Goal: Transaction & Acquisition: Purchase product/service

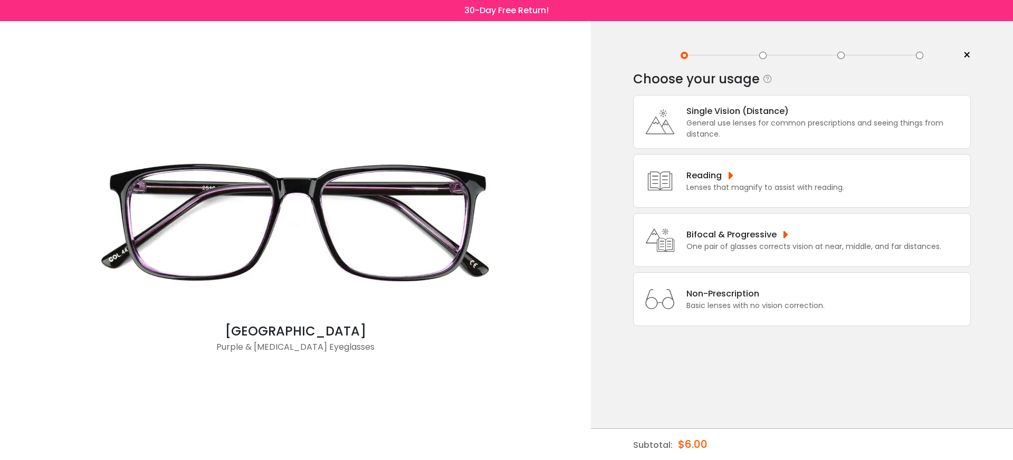
click at [767, 121] on div "General use lenses for common prescriptions and seeing things from distance." at bounding box center [825, 129] width 279 height 22
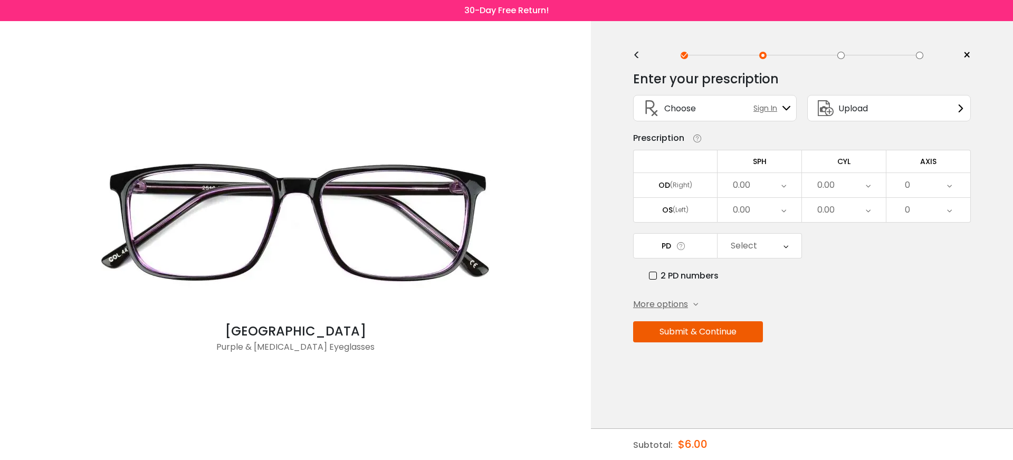
click at [773, 185] on div "0.00" at bounding box center [759, 185] width 84 height 24
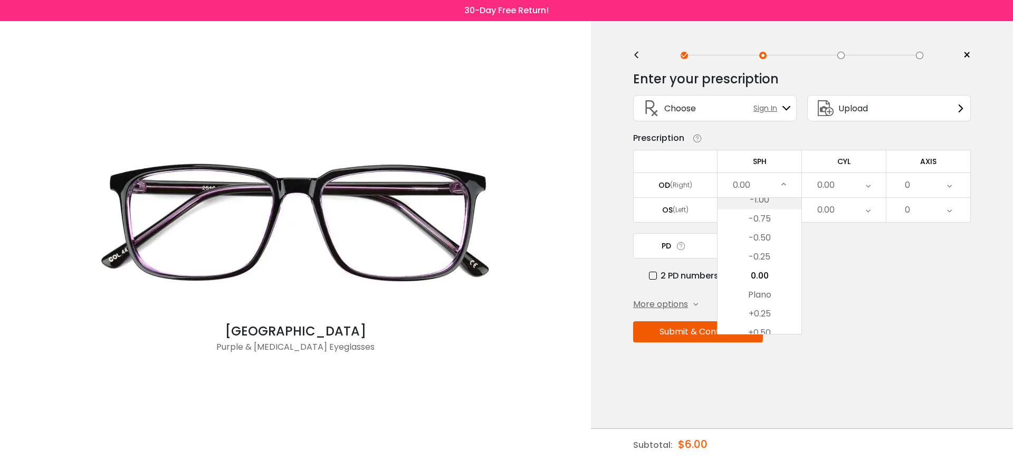
click at [770, 205] on li "-1.00" at bounding box center [759, 199] width 84 height 19
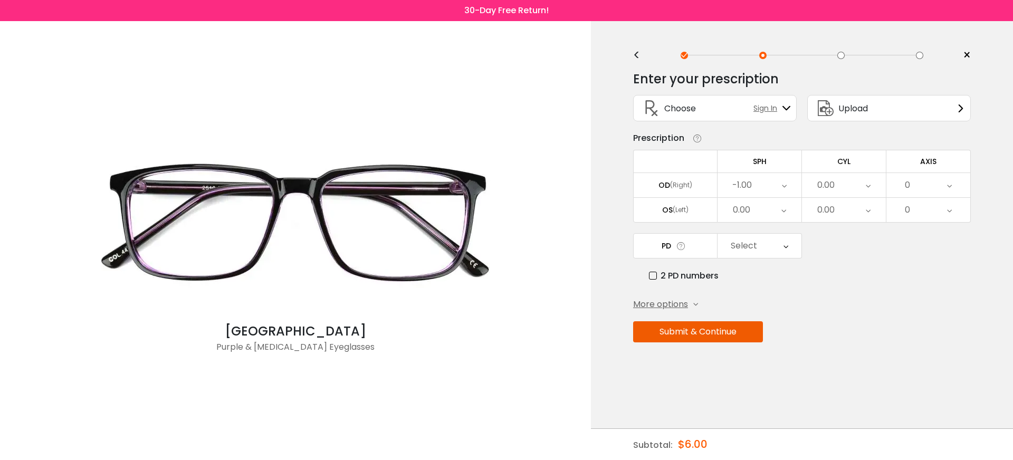
click at [769, 212] on div "0.00" at bounding box center [759, 210] width 84 height 24
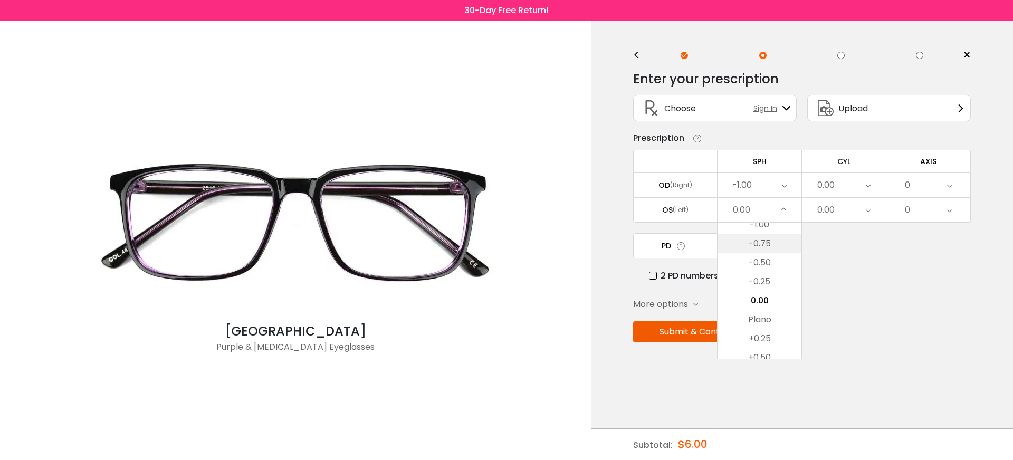
click at [765, 248] on li "-0.75" at bounding box center [759, 243] width 84 height 19
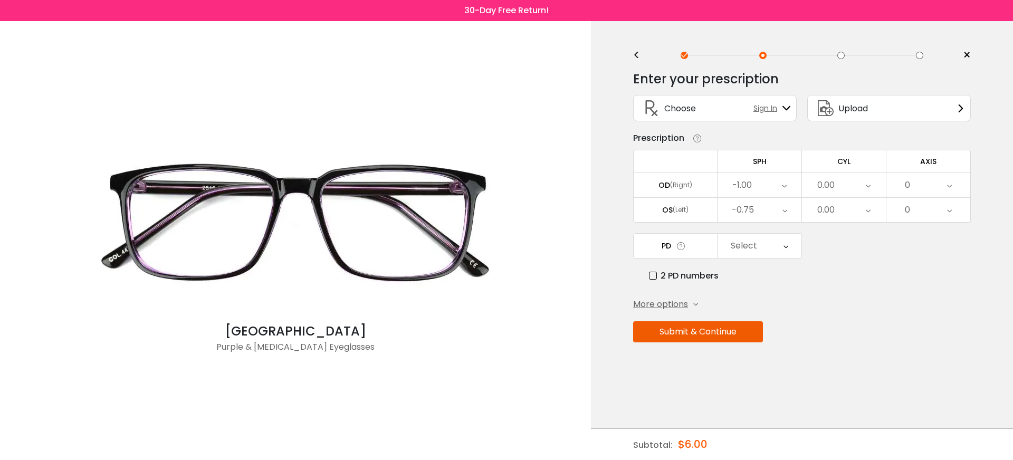
click at [832, 208] on div "0.00" at bounding box center [825, 209] width 17 height 21
click at [837, 237] on li "-0.75" at bounding box center [844, 243] width 84 height 19
click at [742, 335] on button "Submit & Continue" at bounding box center [698, 331] width 130 height 21
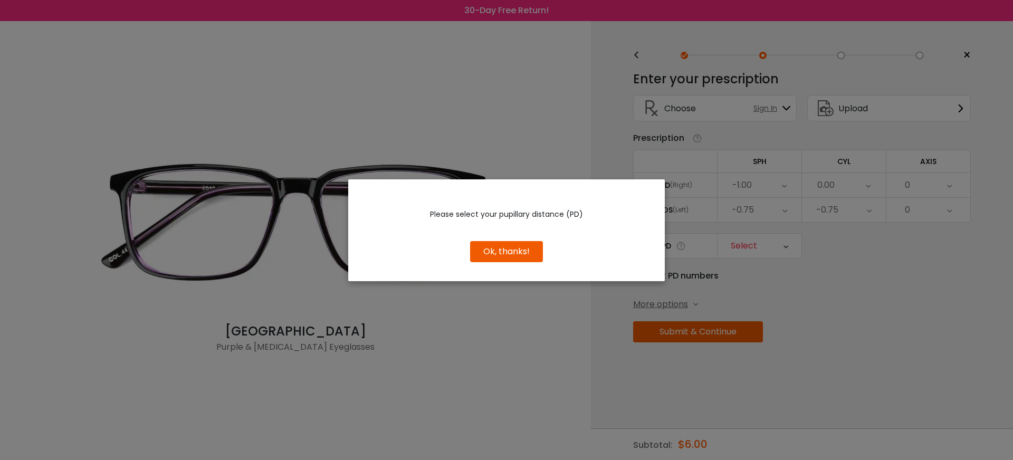
click at [509, 250] on button "Ok, thanks!" at bounding box center [506, 251] width 73 height 21
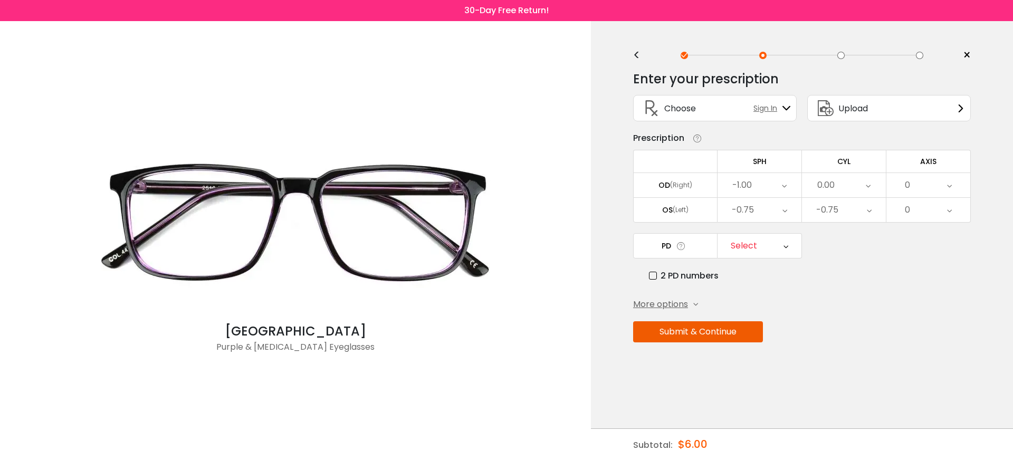
click at [766, 250] on div "Select" at bounding box center [759, 246] width 84 height 24
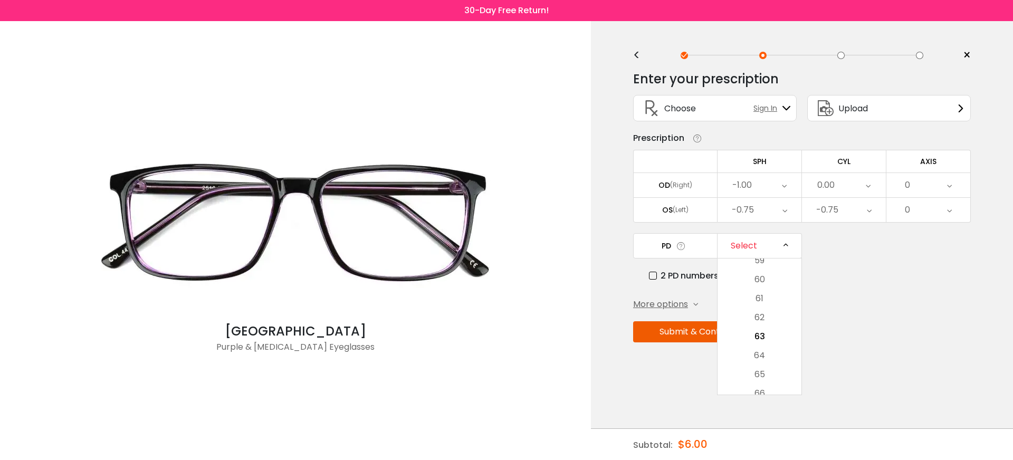
click at [879, 265] on div "PD Select Cancel PD Save 46 47 48 49 50 51 52 53 54 55 56 57 58 59 60 61 62 63 …" at bounding box center [802, 257] width 338 height 49
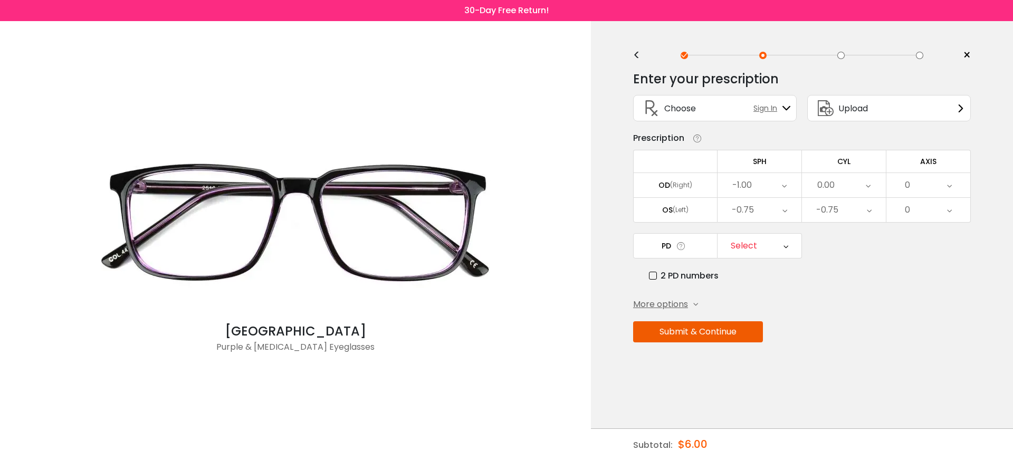
click at [652, 277] on label "2 PD numbers" at bounding box center [684, 275] width 70 height 13
click at [780, 251] on div "Right PD" at bounding box center [759, 246] width 84 height 24
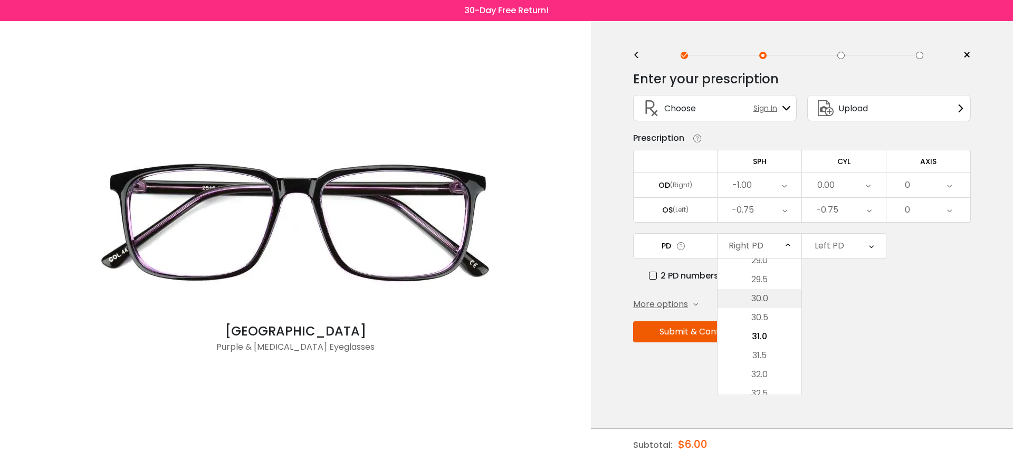
click at [771, 301] on li "30.0" at bounding box center [759, 298] width 84 height 19
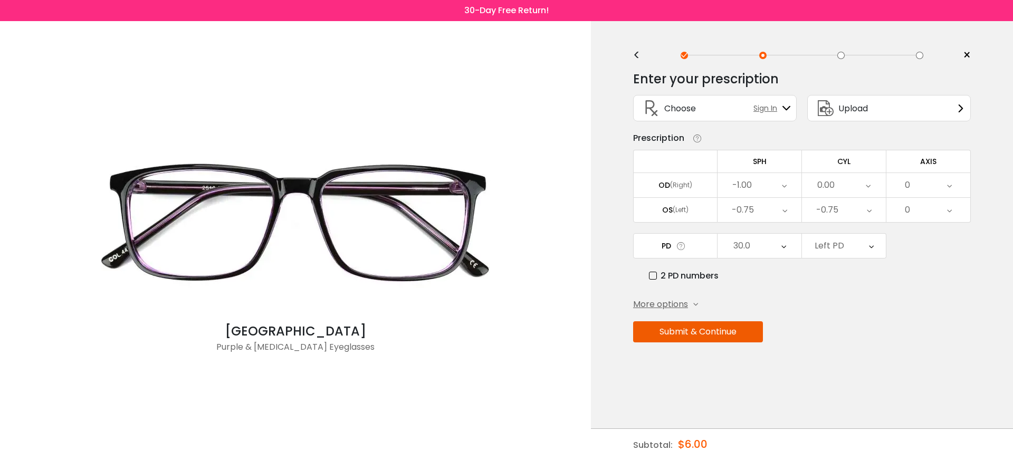
click at [849, 246] on div "Left PD" at bounding box center [844, 246] width 84 height 24
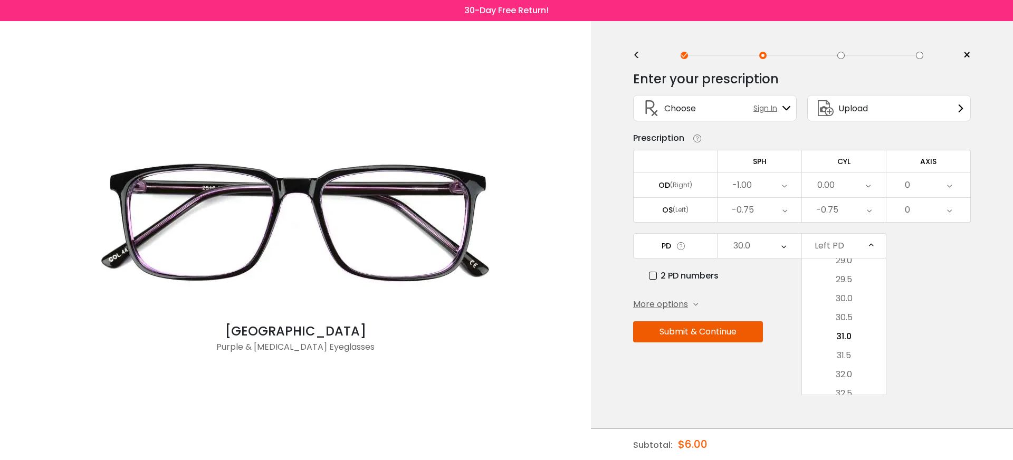
click at [856, 375] on li "32.0" at bounding box center [844, 374] width 84 height 19
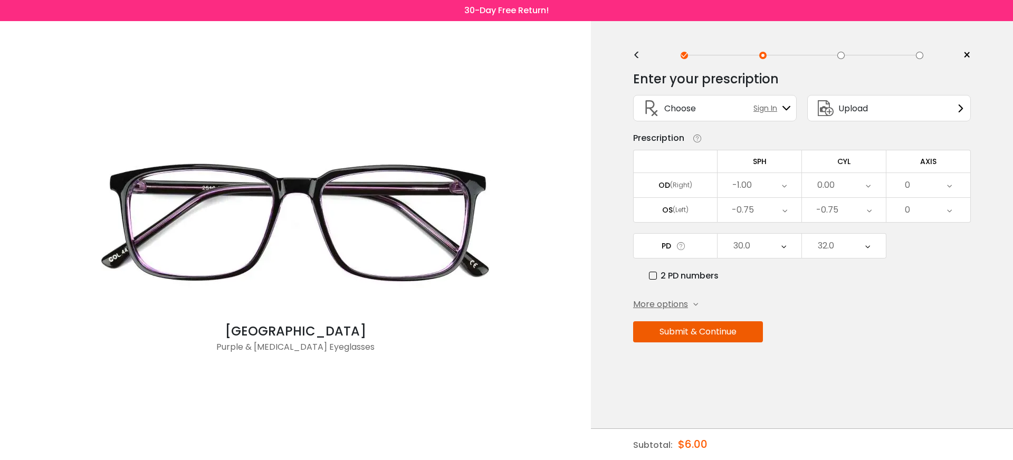
drag, startPoint x: 929, startPoint y: 345, endPoint x: 855, endPoint y: 338, distance: 74.7
click at [929, 345] on div "Enter your prescription SPH (Sphere) Lens strength needed to correct your visio…" at bounding box center [802, 229] width 338 height 332
click at [730, 338] on button "Submit & Continue" at bounding box center [698, 331] width 130 height 21
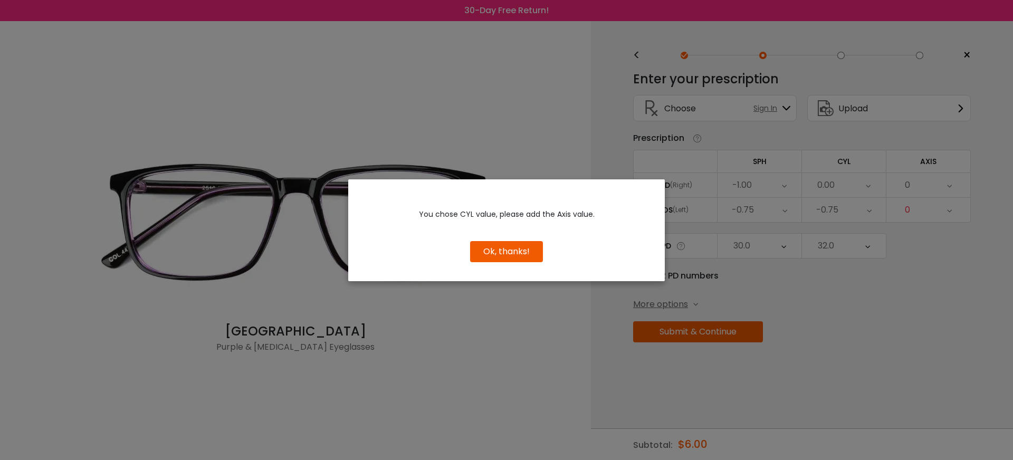
click at [522, 253] on button "Ok, thanks!" at bounding box center [506, 251] width 73 height 21
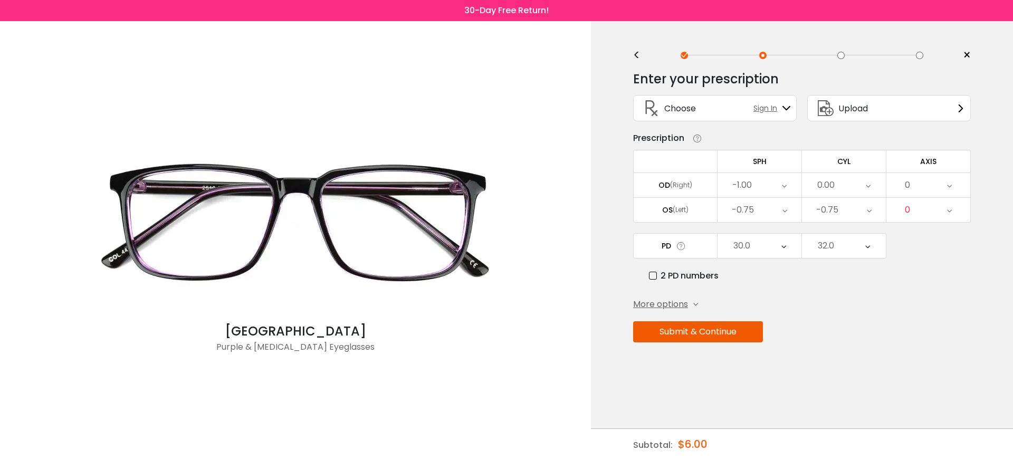
click at [930, 215] on div "0" at bounding box center [928, 210] width 84 height 24
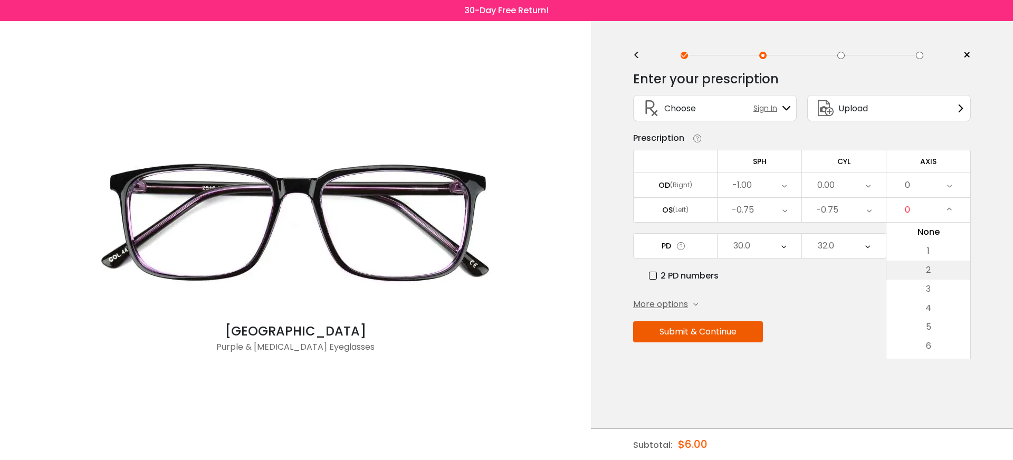
click at [930, 279] on li "2" at bounding box center [928, 270] width 84 height 19
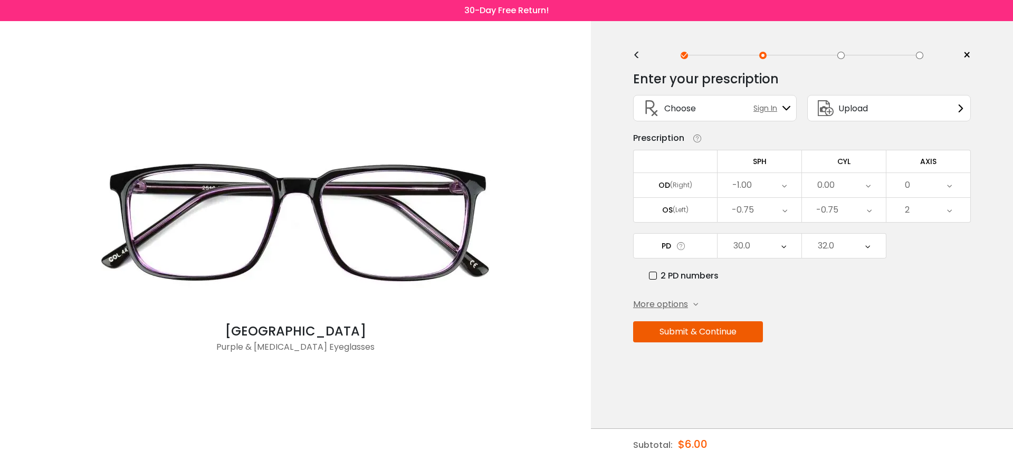
click at [731, 336] on button "Submit & Continue" at bounding box center [698, 331] width 130 height 21
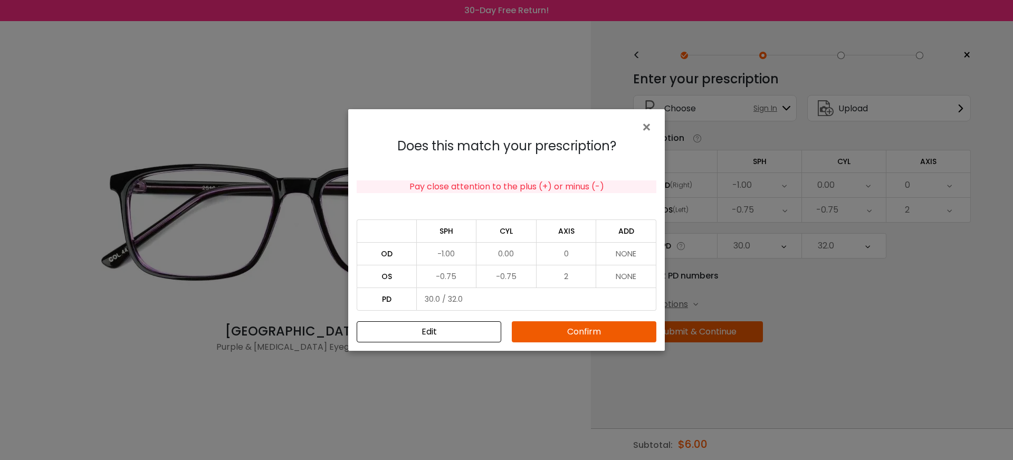
click at [578, 331] on button "Confirm" at bounding box center [584, 331] width 145 height 21
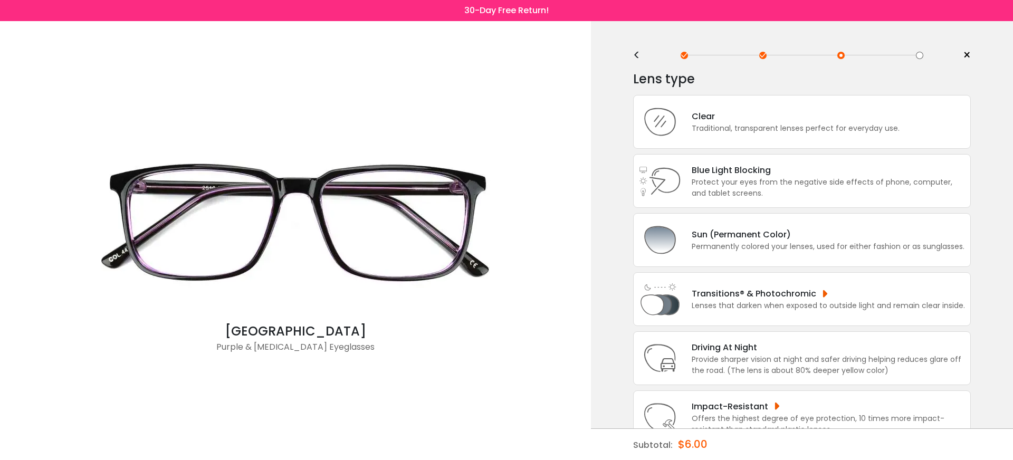
click at [634, 53] on div "<" at bounding box center [641, 55] width 16 height 8
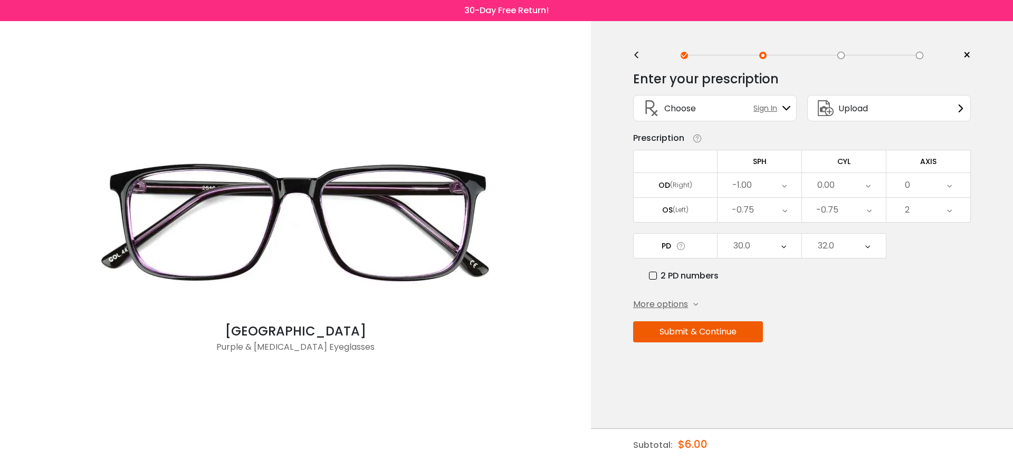
click at [637, 52] on div "<" at bounding box center [641, 55] width 16 height 8
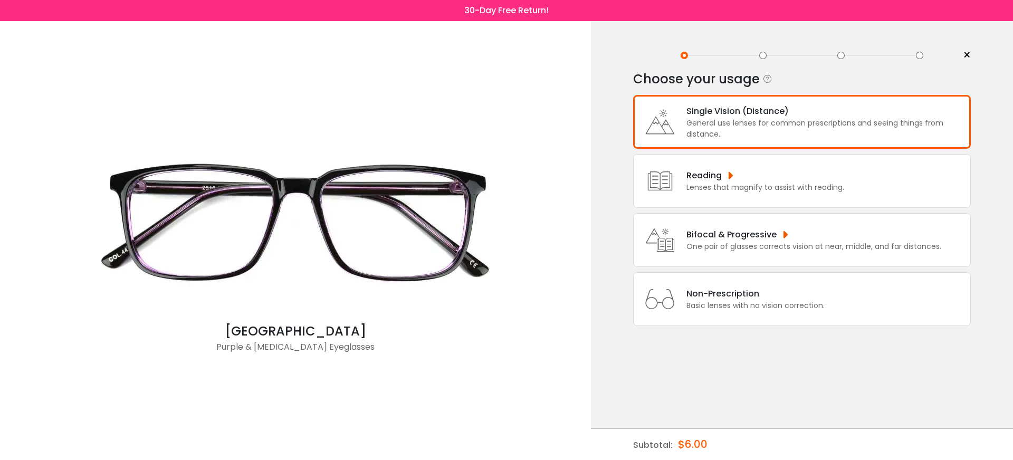
click at [753, 241] on div "Bifocal & Progressive" at bounding box center [813, 234] width 255 height 13
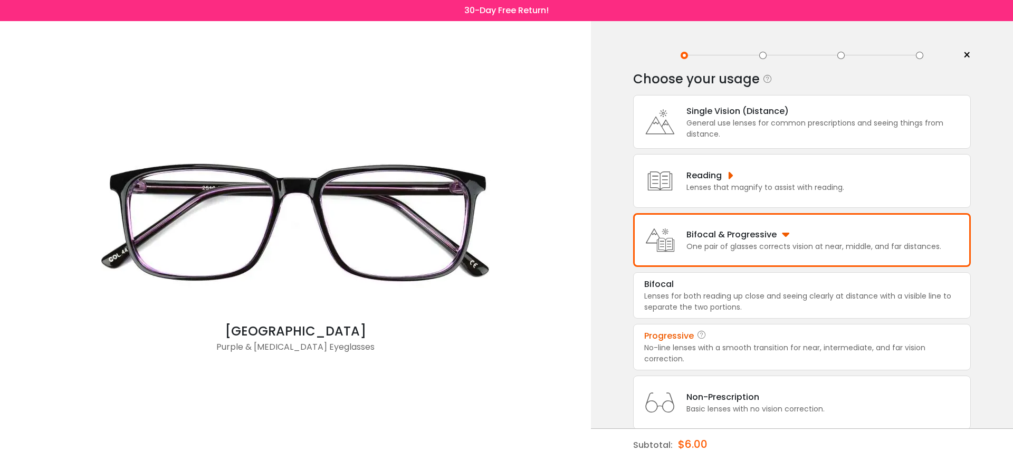
click at [752, 356] on div "No-line lenses with a smooth transition for near, intermediate, and far vision …" at bounding box center [801, 353] width 315 height 22
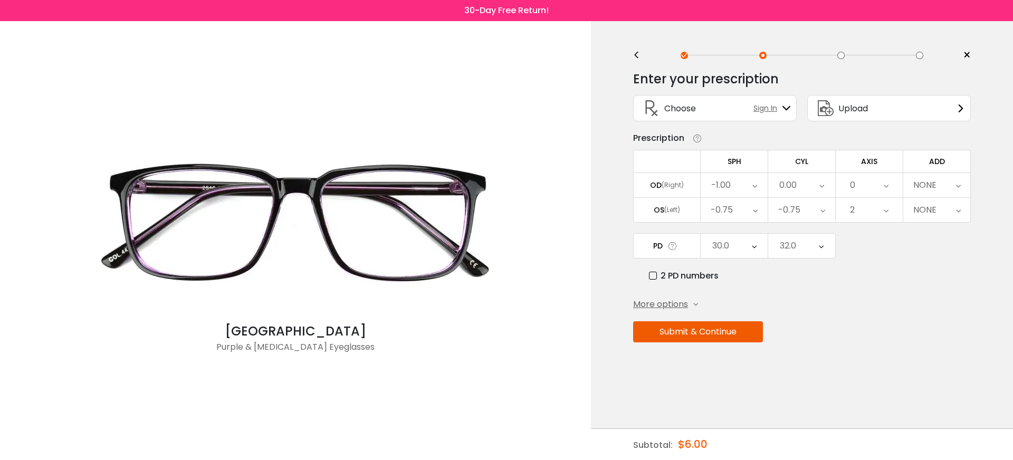
click at [722, 328] on button "Submit & Continue" at bounding box center [698, 331] width 130 height 21
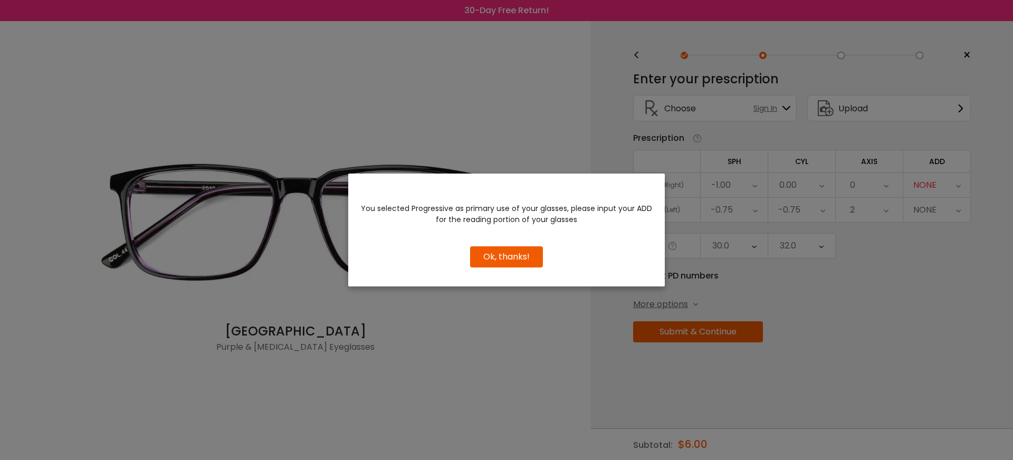
click at [524, 260] on button "Ok, thanks!" at bounding box center [506, 256] width 73 height 21
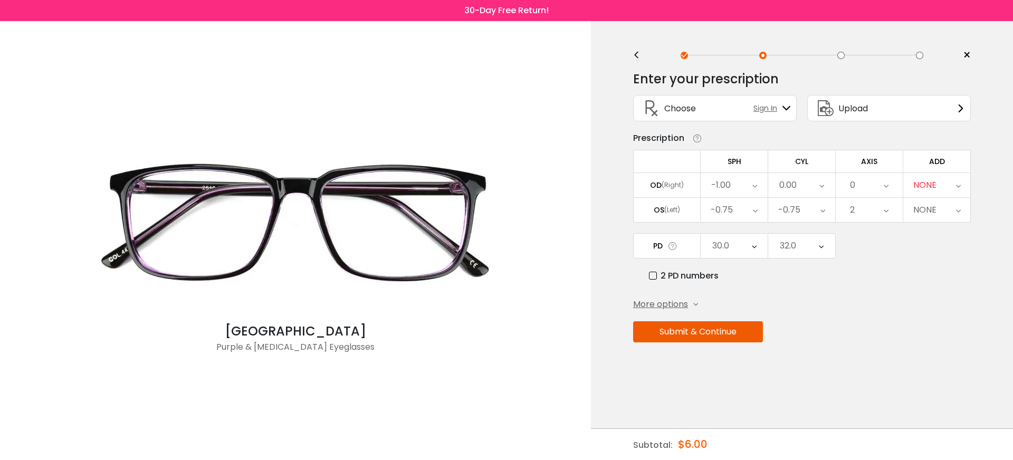
click at [940, 182] on div "NONE" at bounding box center [936, 185] width 67 height 24
click at [937, 236] on li "+0.50" at bounding box center [936, 226] width 67 height 19
drag, startPoint x: 902, startPoint y: 282, endPoint x: 790, endPoint y: 311, distance: 115.7
click at [902, 282] on div "2 PD numbers" at bounding box center [810, 275] width 322 height 13
click at [715, 337] on button "Submit & Continue" at bounding box center [698, 331] width 130 height 21
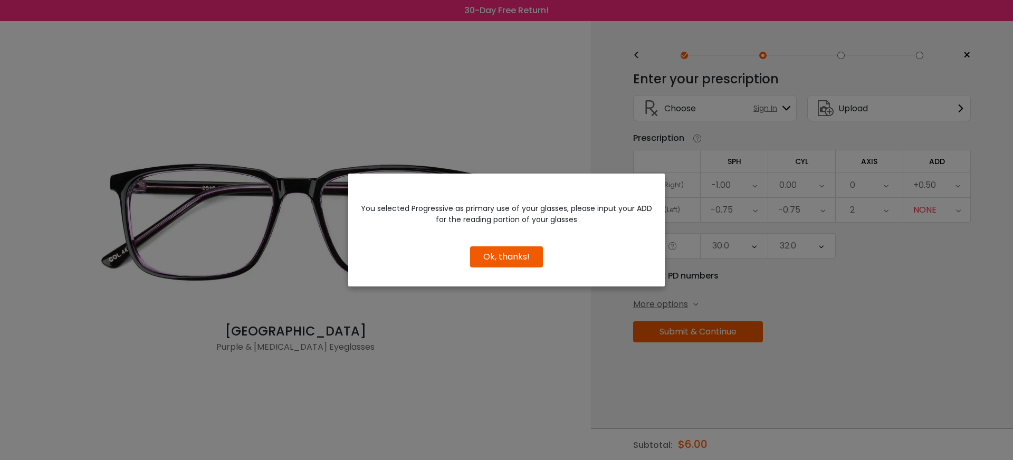
click at [521, 262] on button "Ok, thanks!" at bounding box center [506, 256] width 73 height 21
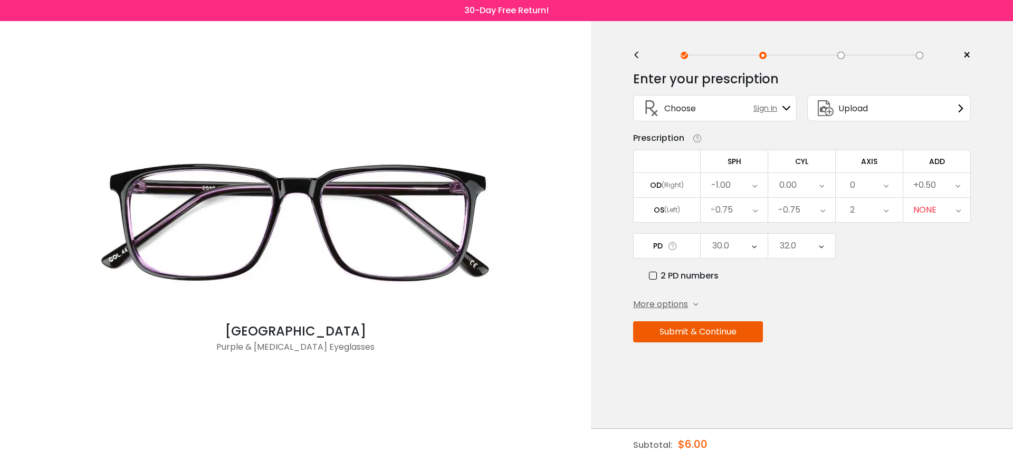
click at [945, 214] on div "NONE" at bounding box center [936, 210] width 67 height 24
click at [944, 302] on li "+1.25" at bounding box center [936, 308] width 67 height 19
click at [884, 295] on div "Enter your prescription SPH (Sphere) Lens strength needed to correct your visio…" at bounding box center [802, 229] width 338 height 332
click at [726, 330] on button "Submit & Continue" at bounding box center [698, 331] width 130 height 21
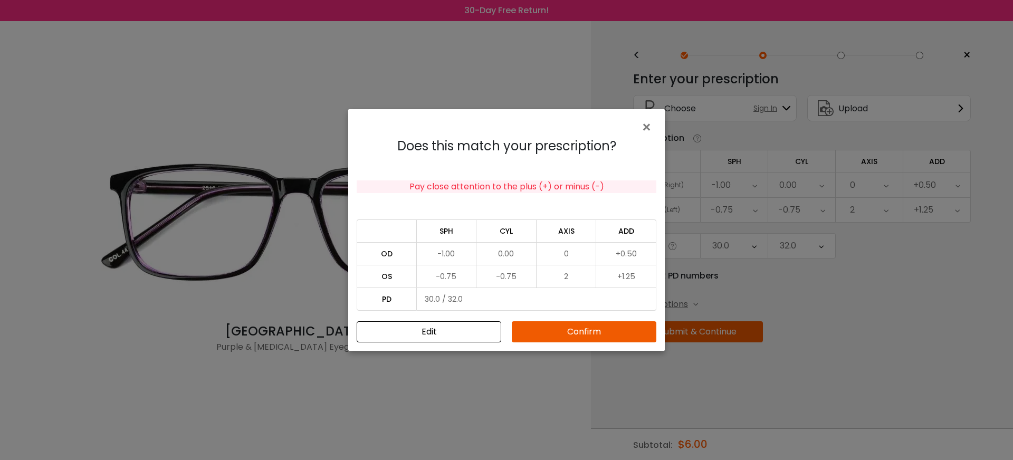
click at [613, 334] on button "Confirm" at bounding box center [584, 331] width 145 height 21
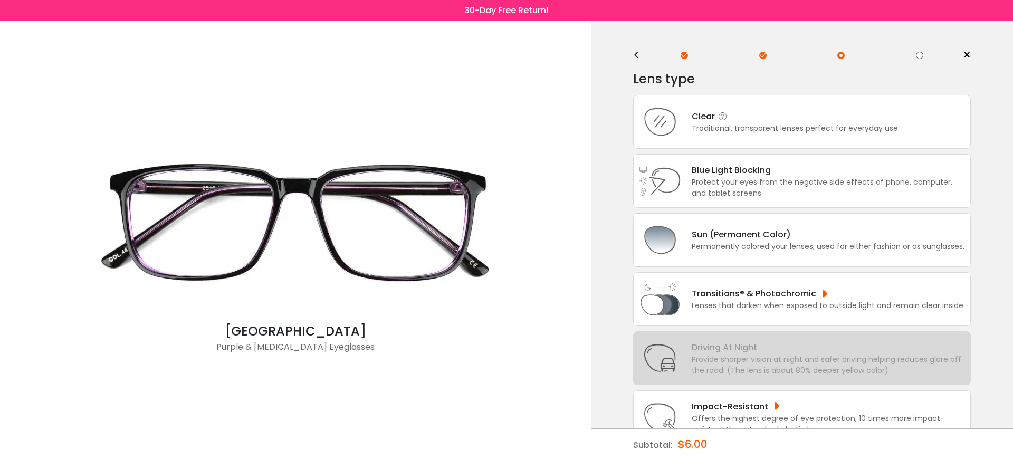
click at [779, 131] on div "Traditional, transparent lenses perfect for everyday use." at bounding box center [796, 128] width 208 height 11
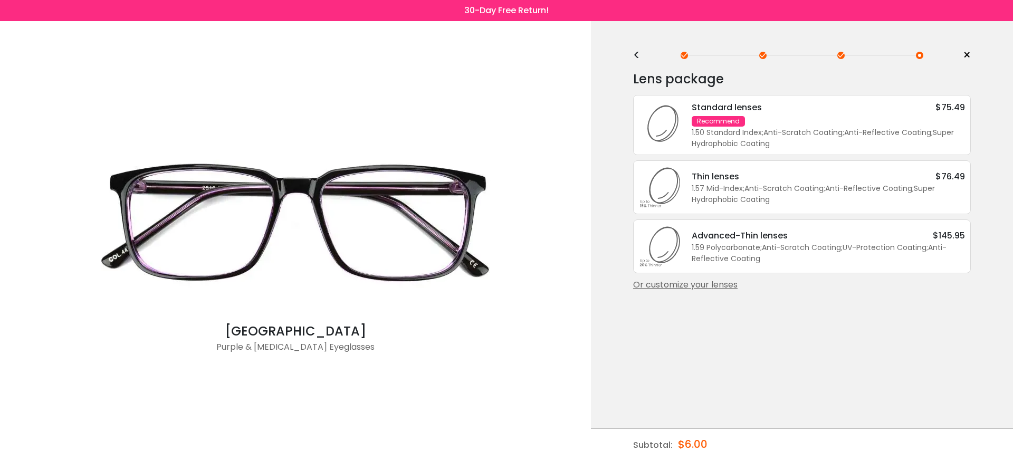
click at [640, 57] on div "<" at bounding box center [641, 55] width 16 height 8
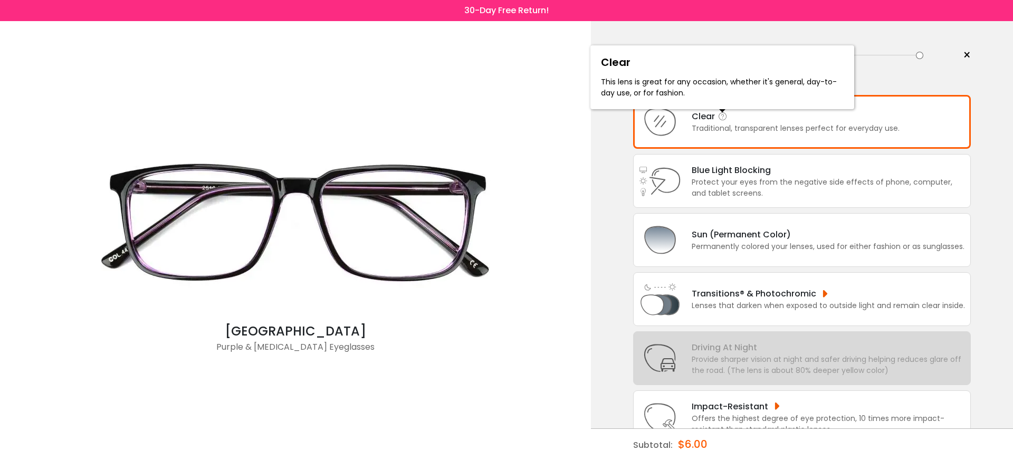
click at [718, 117] on icon at bounding box center [722, 116] width 11 height 11
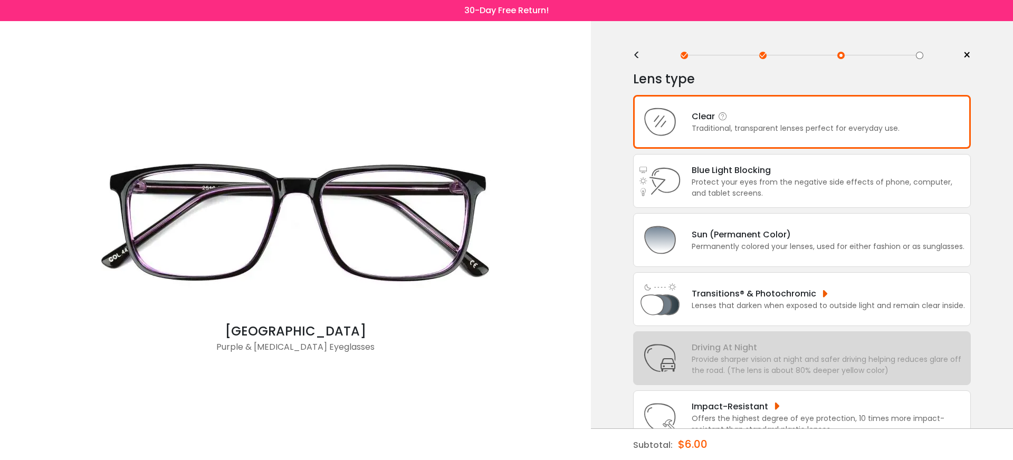
click at [774, 128] on div "Traditional, transparent lenses perfect for everyday use." at bounding box center [796, 128] width 208 height 11
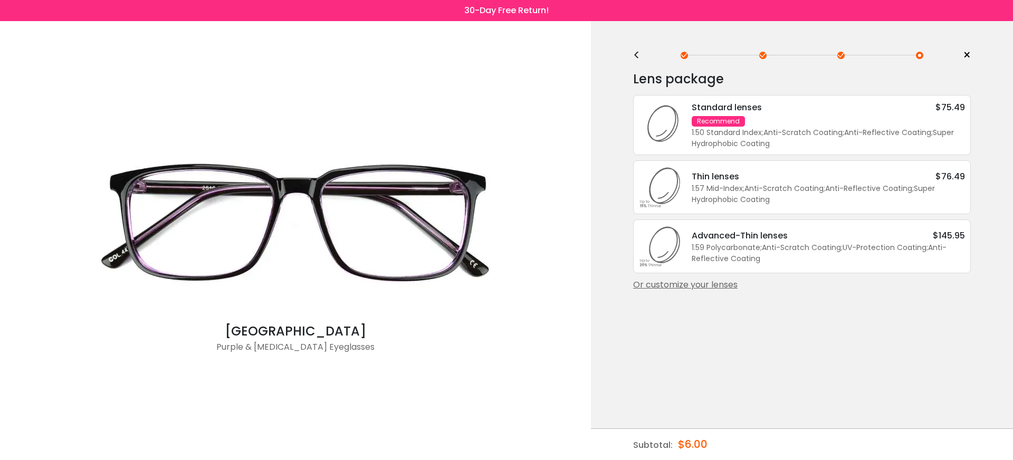
click at [850, 121] on div "Standard lenses $75.49 Recommend 1.50 Standard Index ; Anti-Scratch Coating ; A…" at bounding box center [823, 125] width 284 height 49
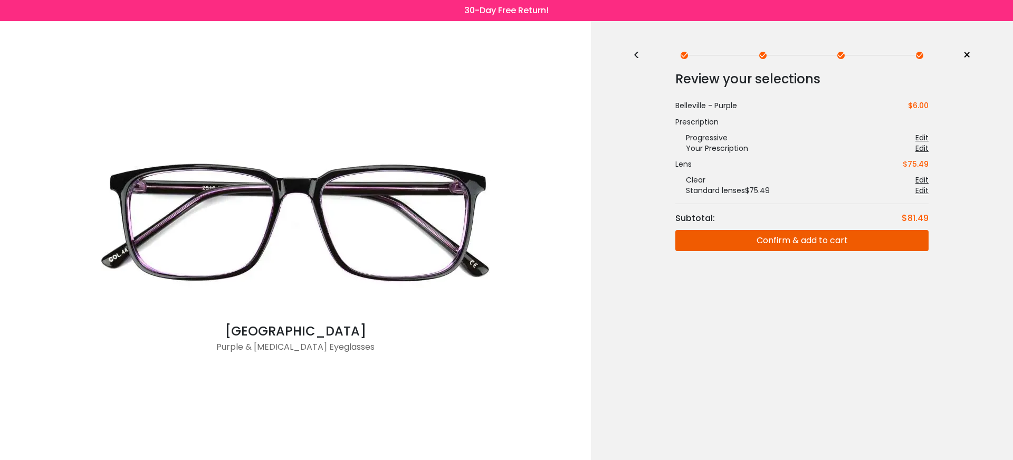
click at [966, 53] on span "×" at bounding box center [967, 55] width 8 height 16
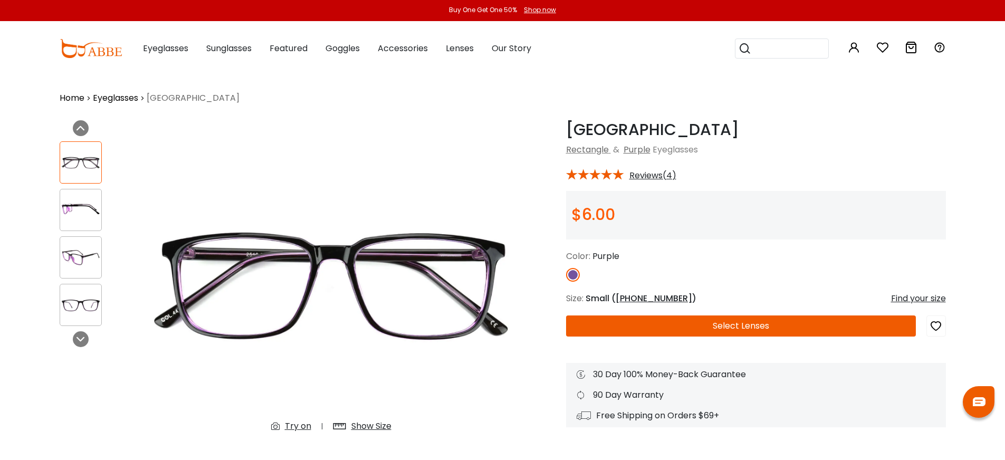
click at [743, 327] on button "Select Lenses" at bounding box center [741, 325] width 350 height 21
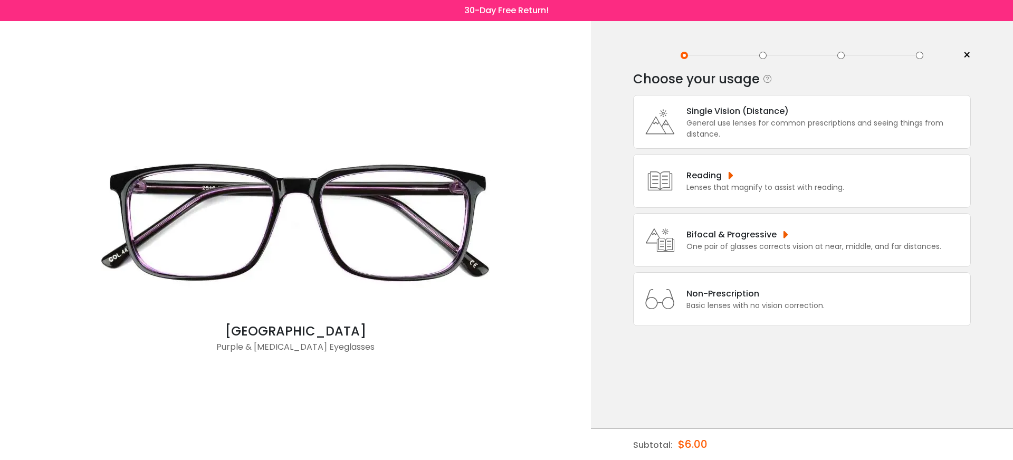
click at [711, 300] on div "Non-Prescription" at bounding box center [755, 293] width 138 height 13
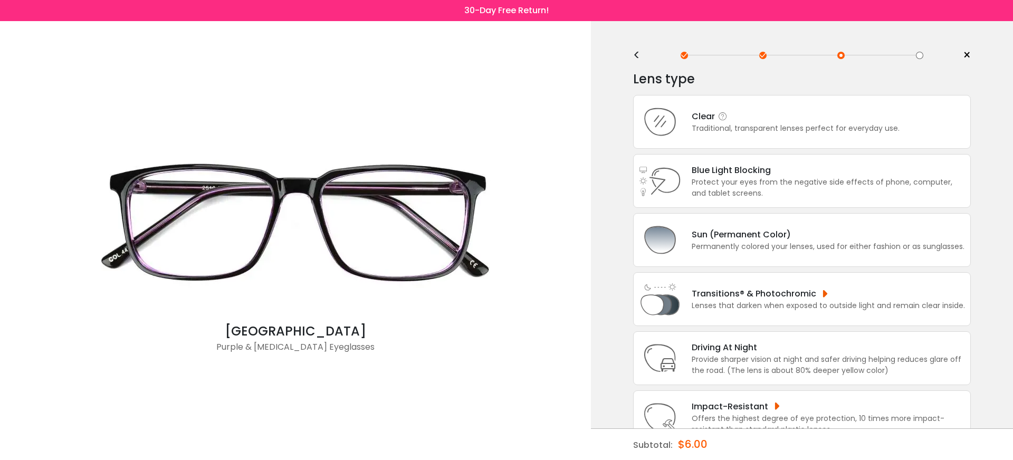
click at [779, 122] on div "Clear" at bounding box center [796, 116] width 208 height 13
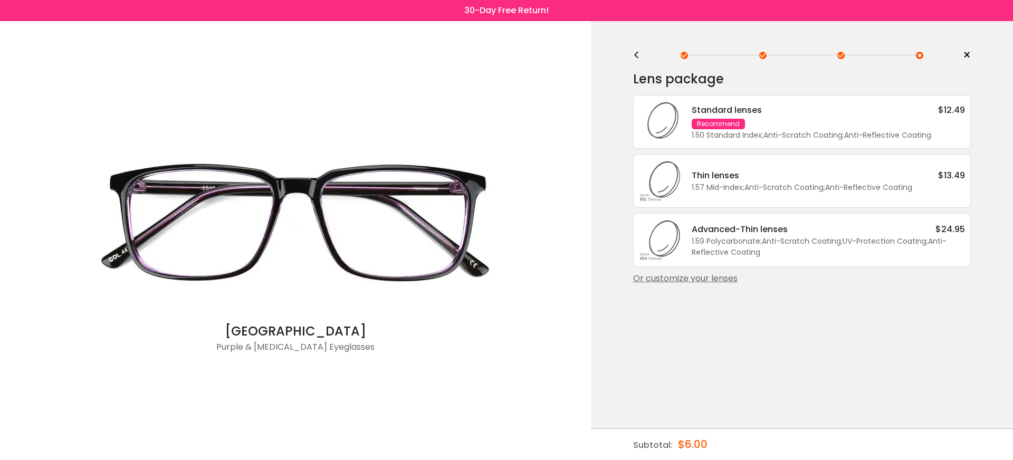
click at [779, 122] on div "Standard lenses $12.49 Recommend 1.50 Standard Index ; Anti-Scratch Coating ; A…" at bounding box center [823, 121] width 284 height 37
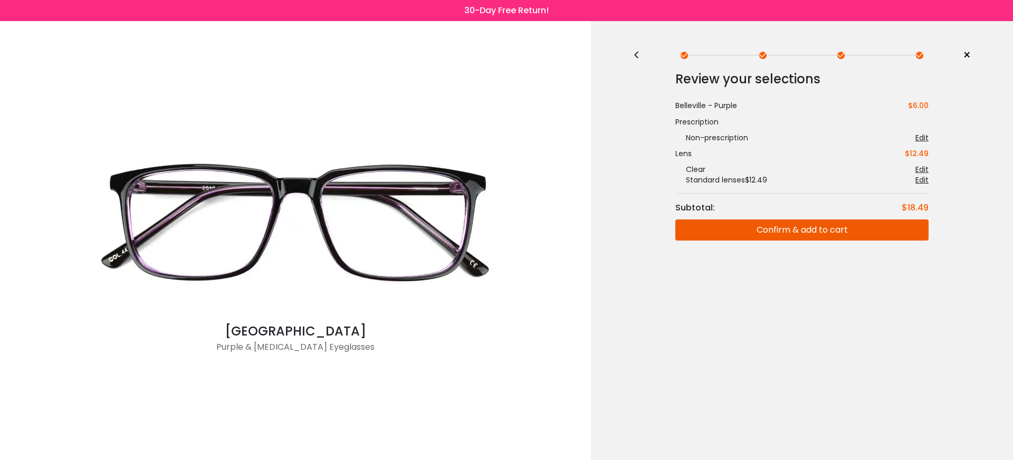
click at [789, 229] on button "Confirm & add to cart" at bounding box center [801, 229] width 253 height 21
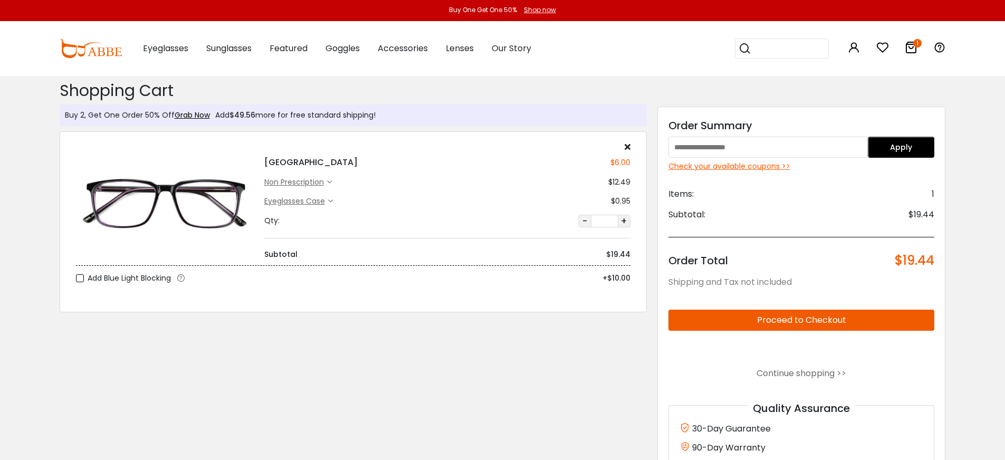
click at [700, 142] on input "text" at bounding box center [767, 147] width 199 height 21
click at [967, 300] on div "Buy 2, Get One Order 50% Off Grab Now Add $49.56 more for free standard shippin…" at bounding box center [502, 399] width 1005 height 647
click at [440, 373] on div "Shopping Cart ( 1 ): $19.44 Shopping Cart Buy 2, Get One Order 50% Off Grab Now…" at bounding box center [353, 293] width 598 height 435
drag, startPoint x: 698, startPoint y: 147, endPoint x: 715, endPoint y: 157, distance: 20.1
click at [698, 148] on input "text" at bounding box center [767, 147] width 199 height 21
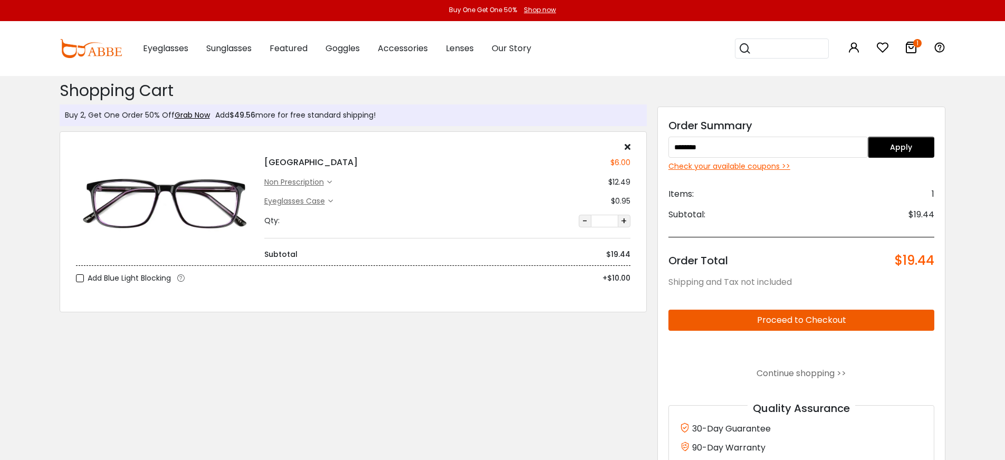
type input "********"
click at [914, 150] on button "Apply" at bounding box center [901, 147] width 66 height 21
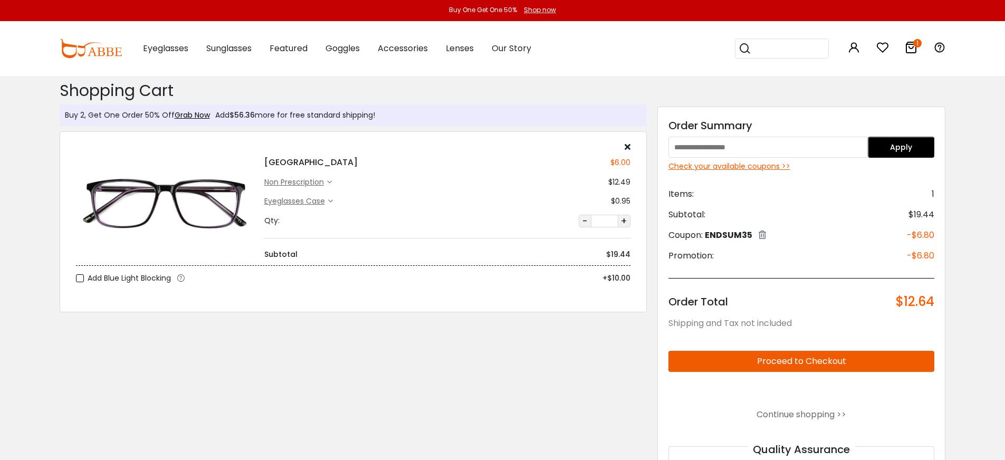
click at [964, 301] on div "Buy 2, Get One Order 50% Off Grab Now Add $56.36 more for free standard shippin…" at bounding box center [502, 420] width 1005 height 688
click at [861, 357] on button "Proceed to Checkout" at bounding box center [801, 361] width 266 height 21
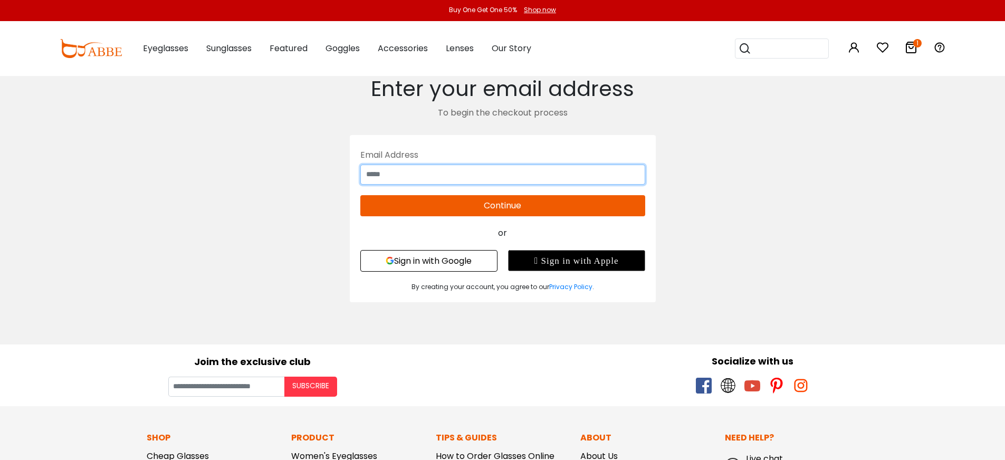
click at [556, 165] on input "text" at bounding box center [502, 175] width 285 height 20
type input "**********"
drag, startPoint x: 847, startPoint y: 237, endPoint x: 637, endPoint y: 215, distance: 210.5
click at [843, 234] on div "**********" at bounding box center [503, 189] width 728 height 226
click at [577, 213] on button "Continue" at bounding box center [502, 205] width 285 height 21
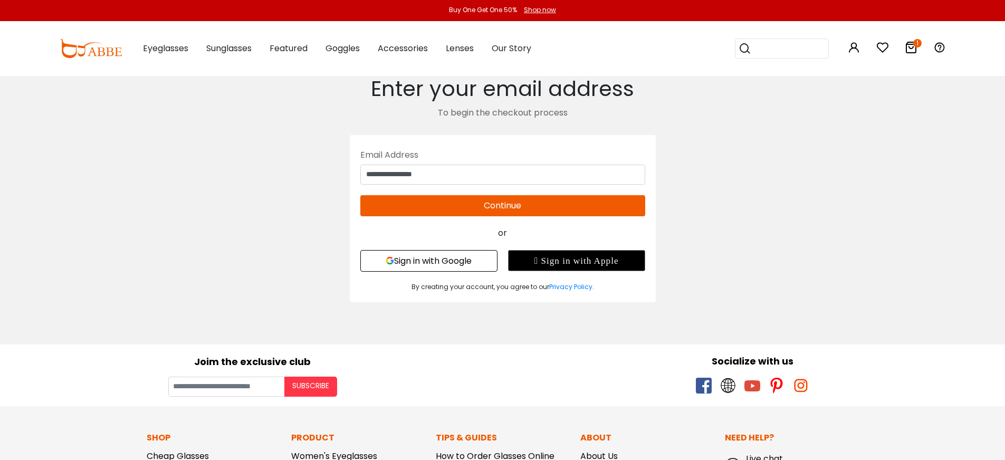
type input "**********"
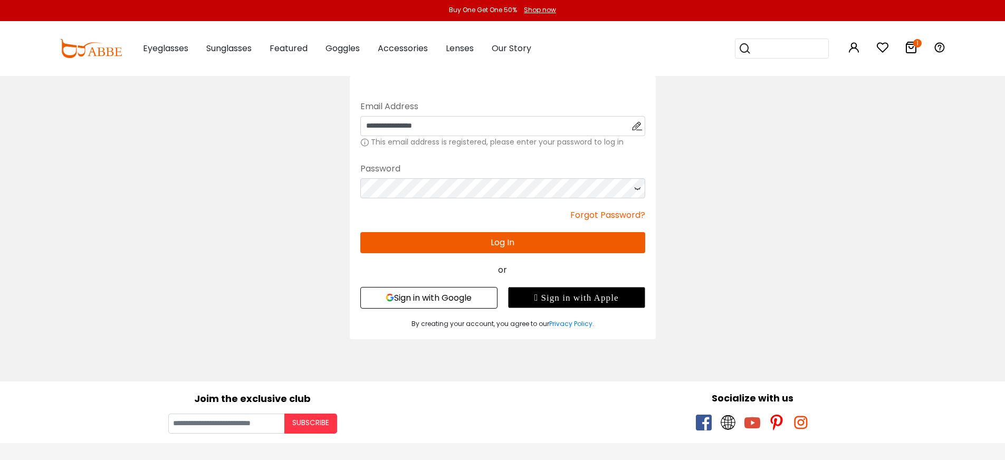
click at [592, 248] on button "Log In" at bounding box center [502, 242] width 285 height 21
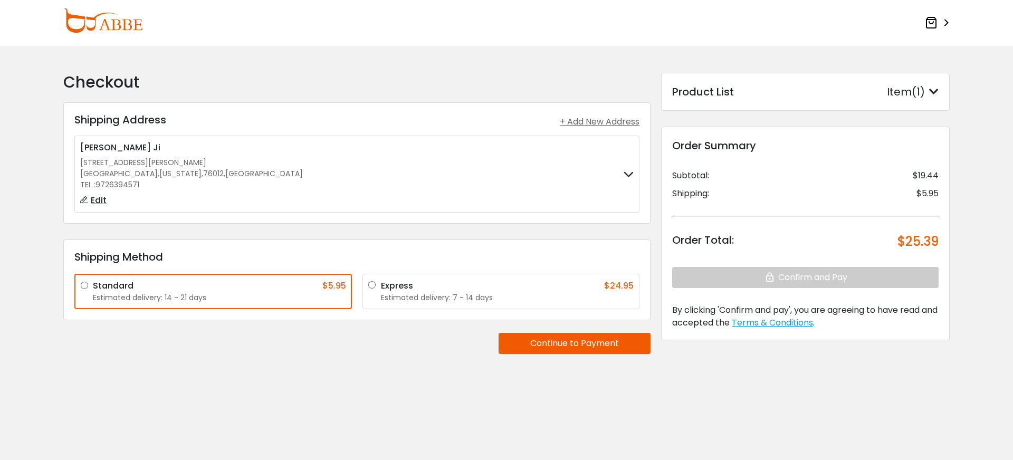
click at [341, 409] on div "**********" at bounding box center [506, 246] width 897 height 347
click at [932, 23] on icon at bounding box center [931, 22] width 13 height 13
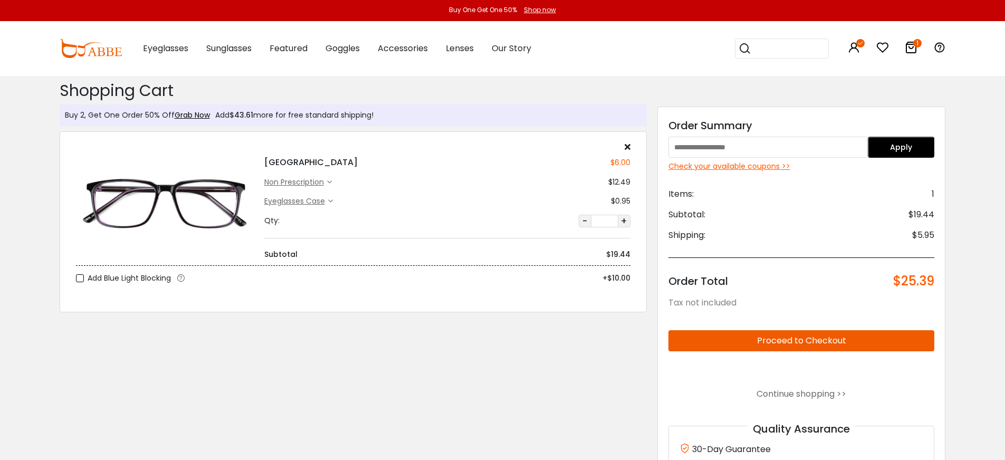
click at [770, 164] on div "Check your available coupons >>" at bounding box center [801, 166] width 266 height 11
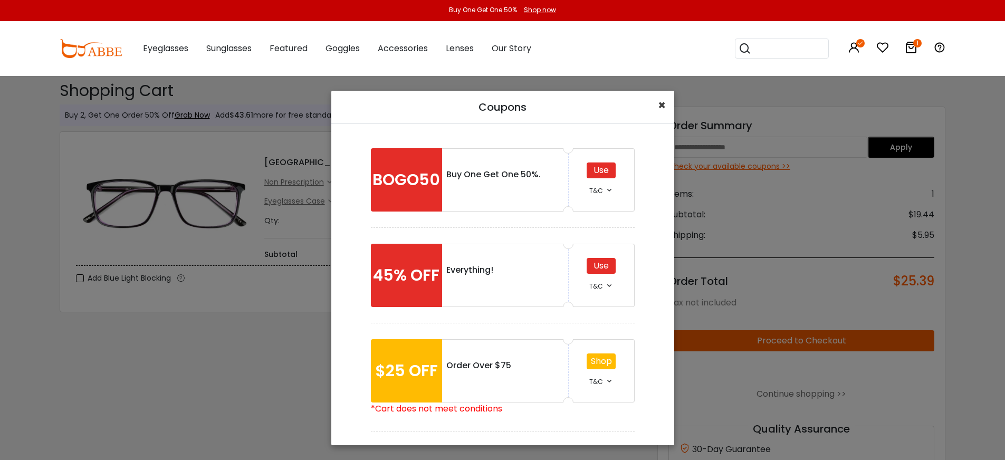
click at [661, 102] on span "×" at bounding box center [662, 105] width 8 height 17
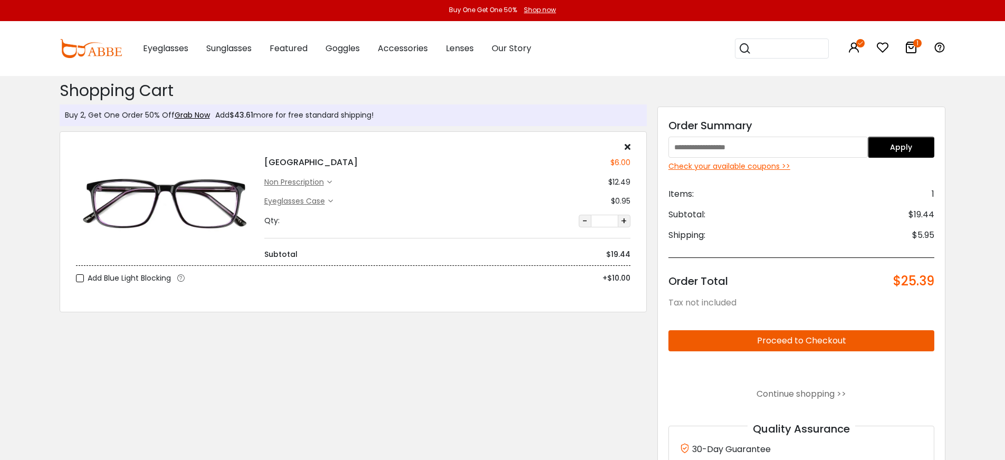
click at [727, 139] on input "text" at bounding box center [767, 147] width 199 height 21
type input "********"
click at [892, 148] on button "Apply" at bounding box center [901, 147] width 66 height 21
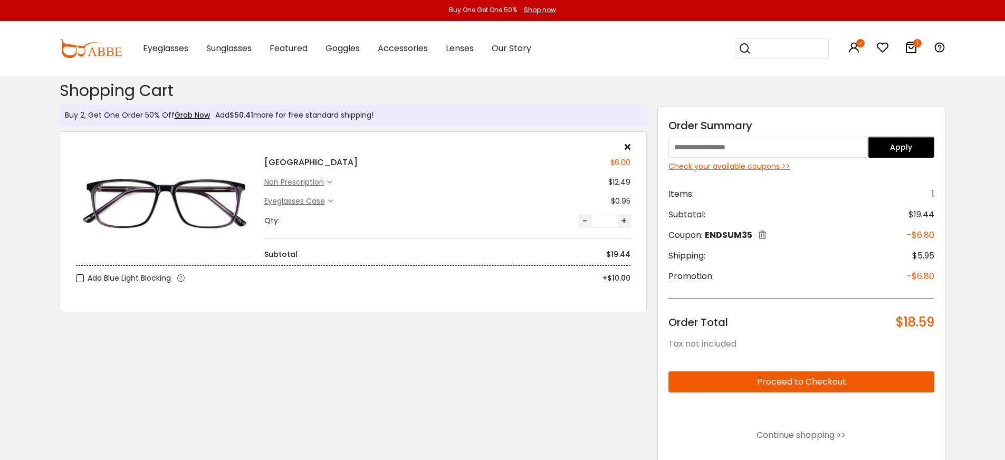
click at [843, 377] on button "Proceed to Checkout" at bounding box center [801, 381] width 266 height 21
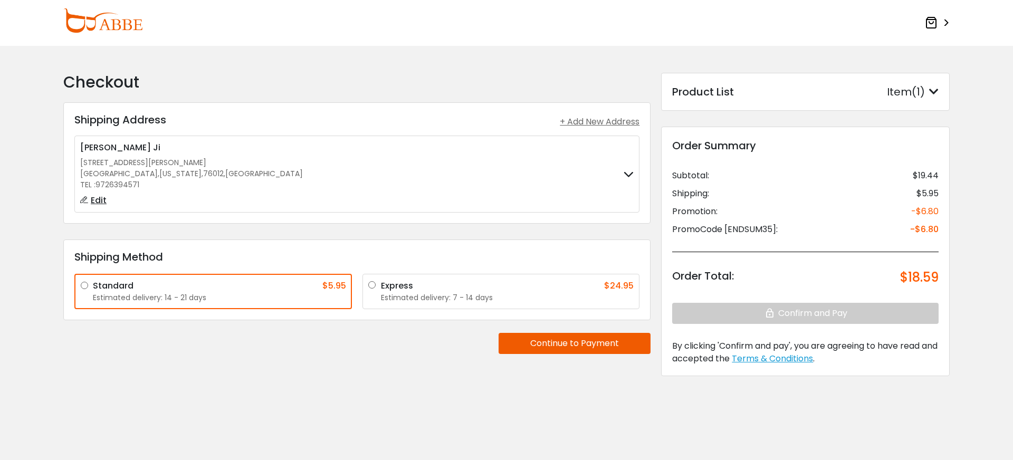
click at [286, 408] on div "**********" at bounding box center [506, 259] width 897 height 372
click at [565, 345] on button "Continue to Payment" at bounding box center [575, 343] width 152 height 21
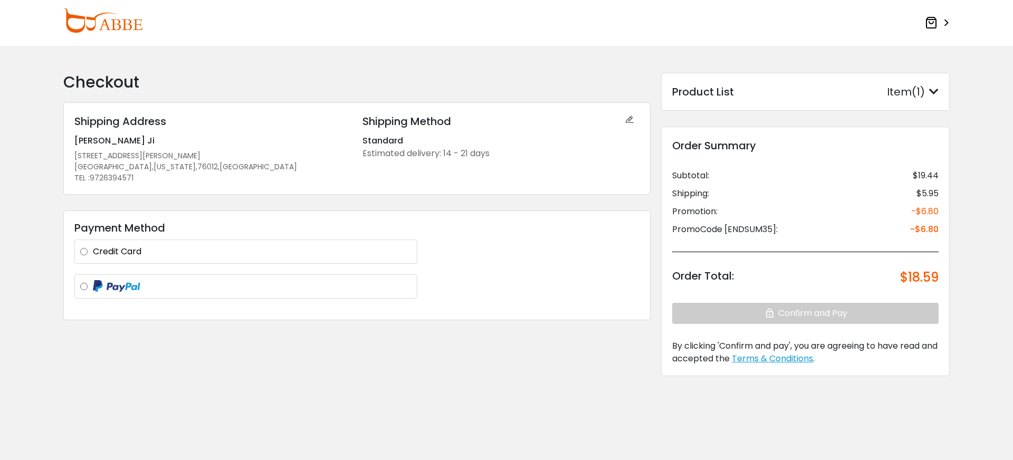
click at [306, 258] on div "Credit Card Visa **** 5959 Visa **** 5959 + Add a new card JI HONG Visa **** 59…" at bounding box center [245, 252] width 343 height 24
click at [114, 251] on label "Credit Card" at bounding box center [252, 251] width 319 height 13
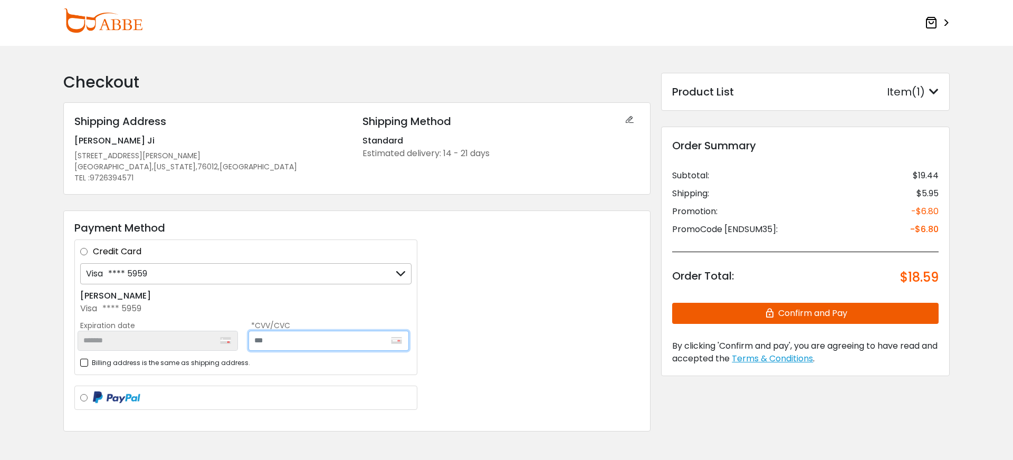
click at [293, 336] on input "text" at bounding box center [328, 341] width 160 height 20
type input "***"
click at [511, 304] on div "Payment Method Credit Card Visa **** 5959 Visa **** 5959 + Add a new card JI HO…" at bounding box center [356, 321] width 587 height 222
click at [784, 315] on button "Confirm and Pay" at bounding box center [805, 313] width 266 height 21
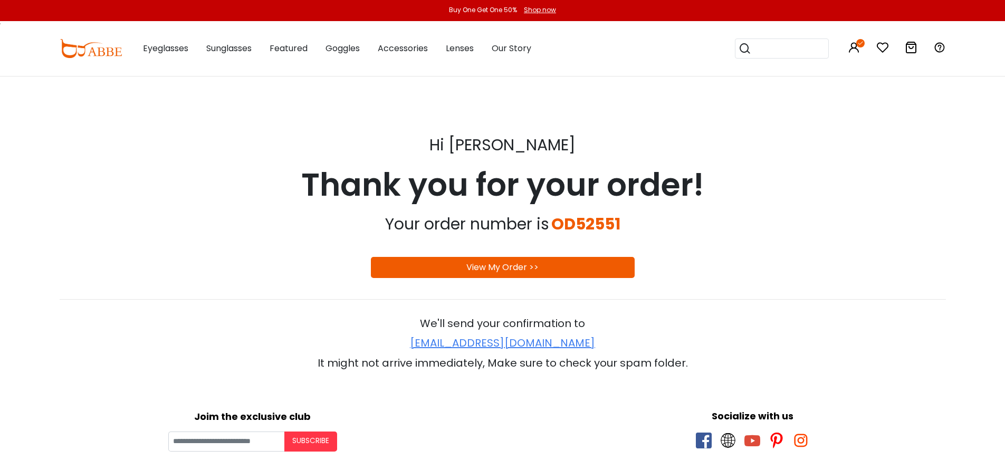
click at [838, 248] on div "Hi [PERSON_NAME] Thank you for your order! Your order number is OD52551 View My…" at bounding box center [503, 250] width 886 height 242
